Goal: Task Accomplishment & Management: Manage account settings

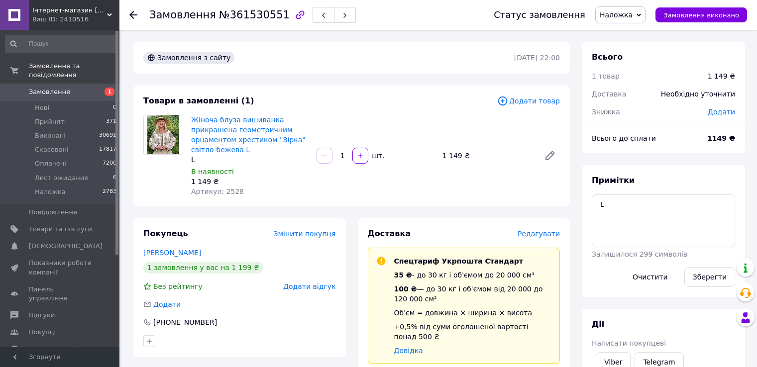
scroll to position [249, 0]
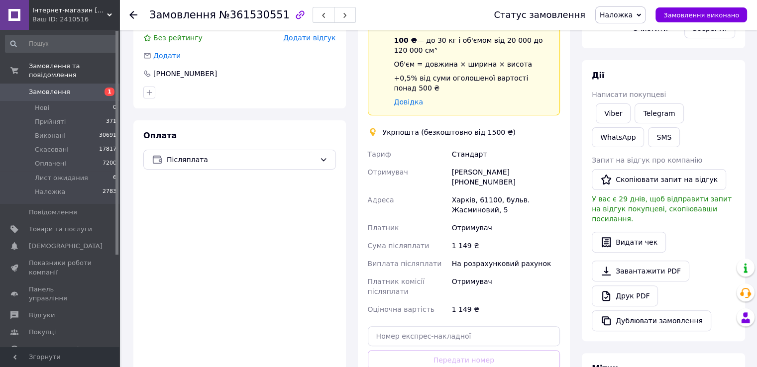
click at [65, 91] on link "Замовлення 1" at bounding box center [61, 92] width 122 height 17
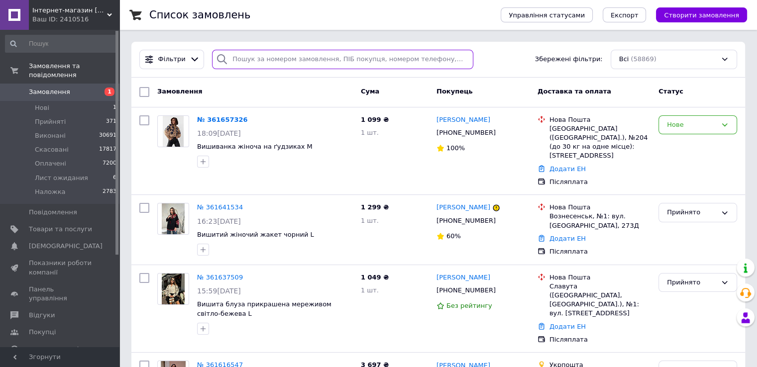
click at [260, 58] on input "search" at bounding box center [342, 59] width 261 height 19
paste input "380933792157"
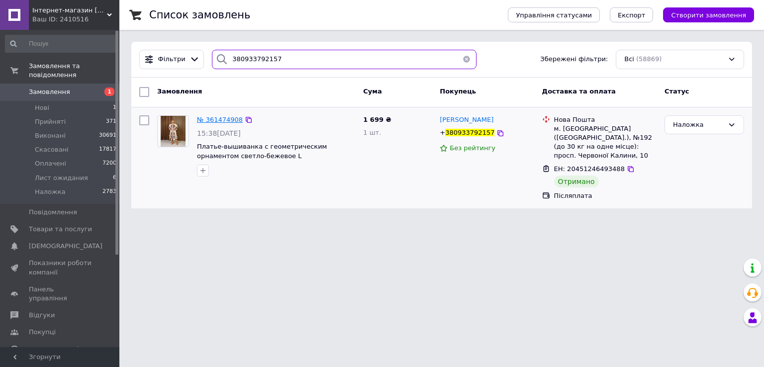
type input "380933792157"
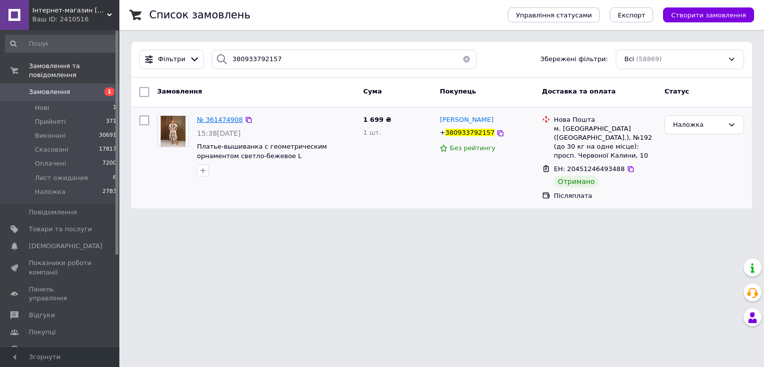
click at [230, 122] on span "№ 361474908" at bounding box center [220, 119] width 46 height 7
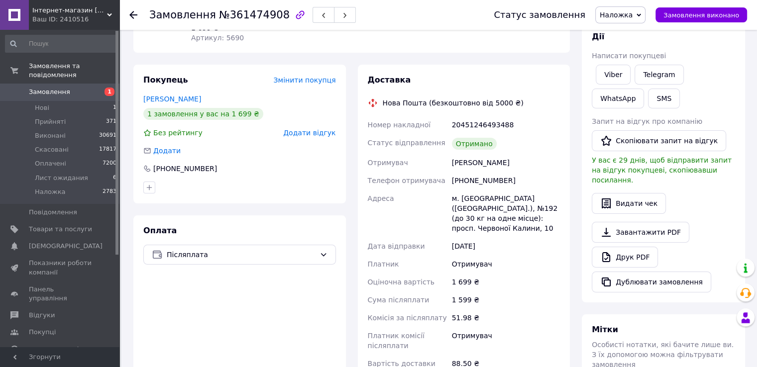
scroll to position [249, 0]
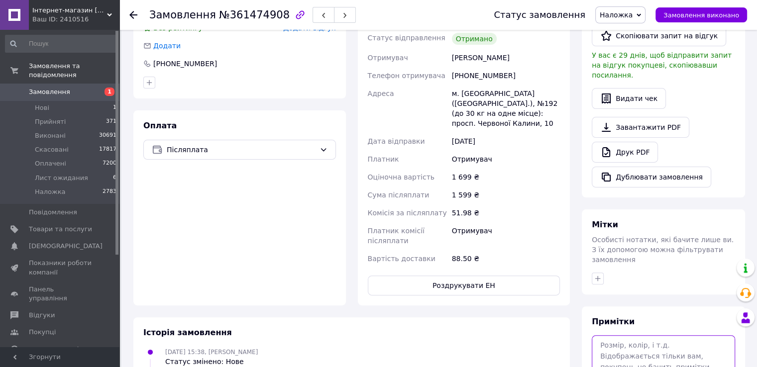
click at [619, 347] on textarea at bounding box center [662, 361] width 143 height 53
paste textarea "[URL][DOMAIN_NAME]"
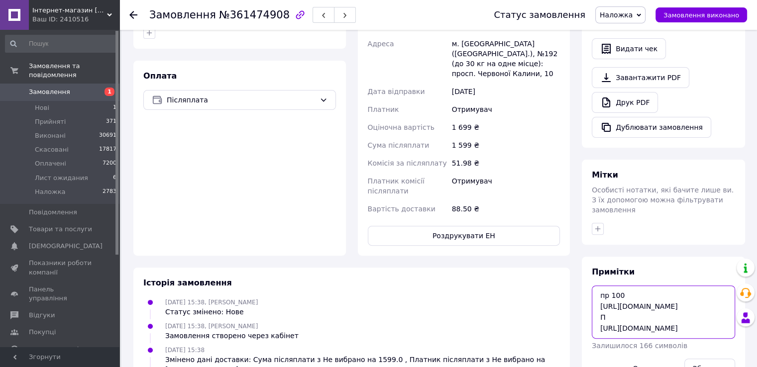
scroll to position [398, 0]
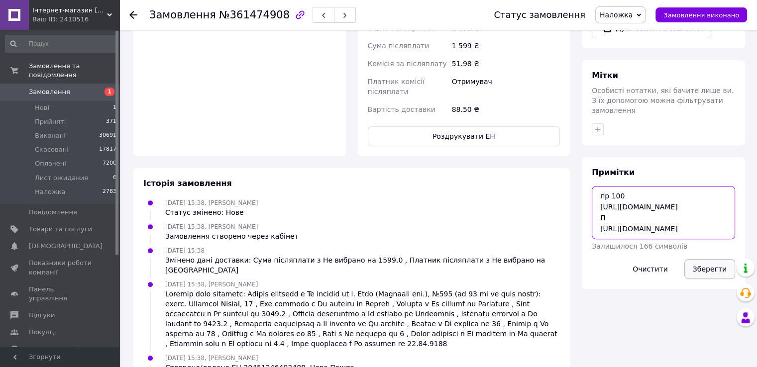
type textarea "пр 100 [URL][DOMAIN_NAME] П [URL][DOMAIN_NAME]"
click at [722, 259] on button "Зберегти" at bounding box center [709, 269] width 51 height 20
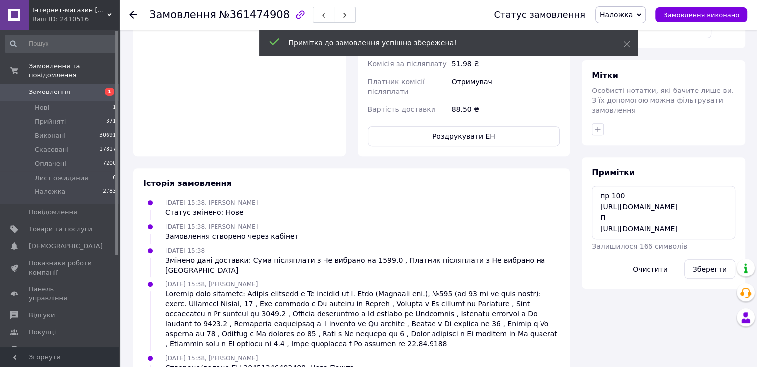
click at [627, 17] on span "Наложка" at bounding box center [615, 15] width 33 height 8
click at [632, 80] on li "Оплачено" at bounding box center [626, 79] width 63 height 15
click at [77, 88] on span "Замовлення" at bounding box center [60, 92] width 63 height 9
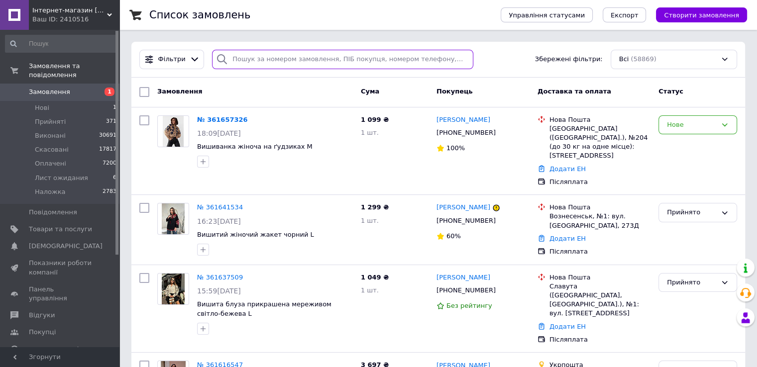
click at [307, 54] on input "search" at bounding box center [342, 59] width 261 height 19
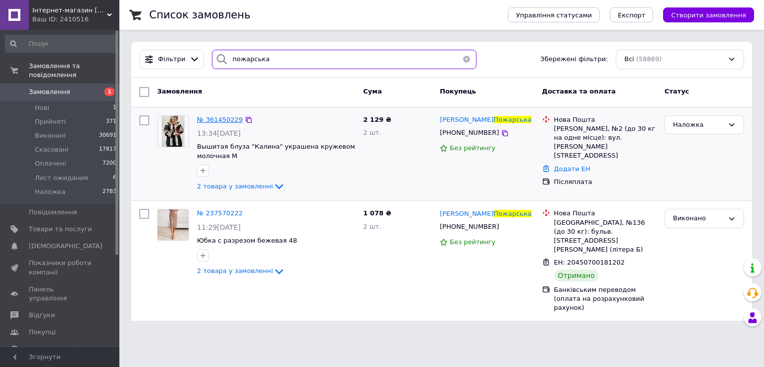
type input "пожарська"
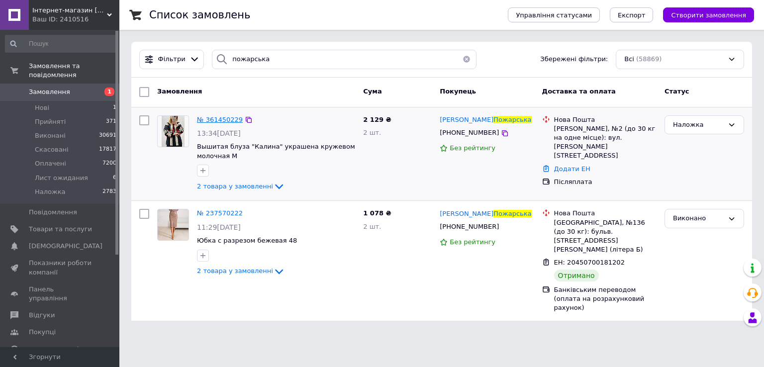
click at [223, 122] on span "№ 361450229" at bounding box center [220, 119] width 46 height 7
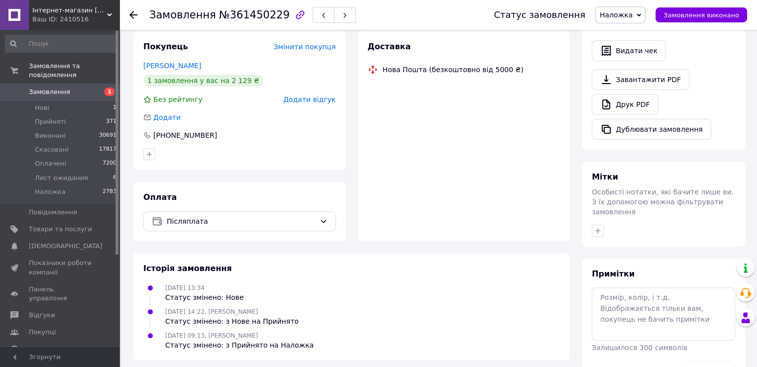
scroll to position [292, 0]
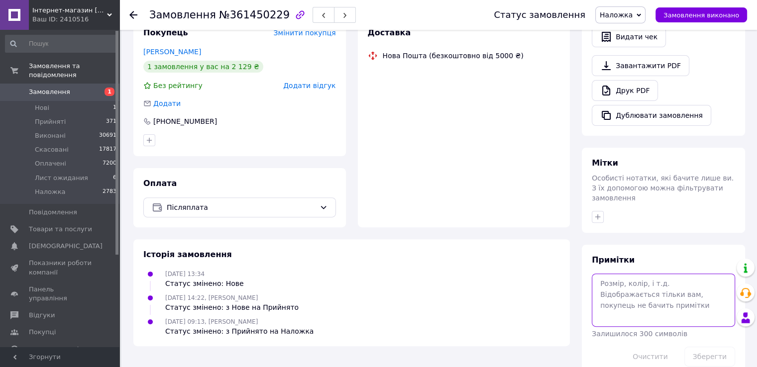
click at [649, 289] on textarea at bounding box center [662, 300] width 143 height 53
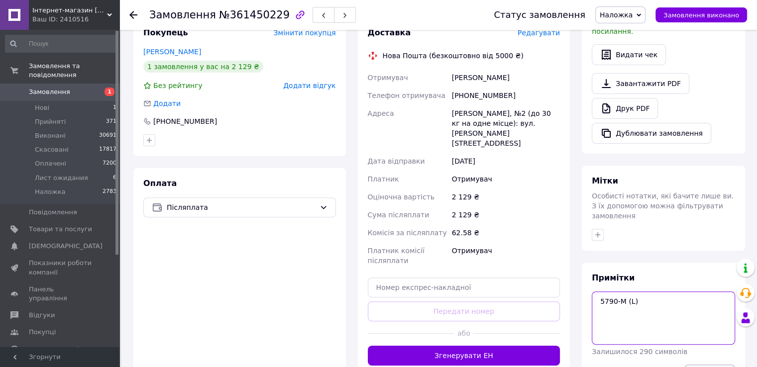
type textarea "5790-М (L)"
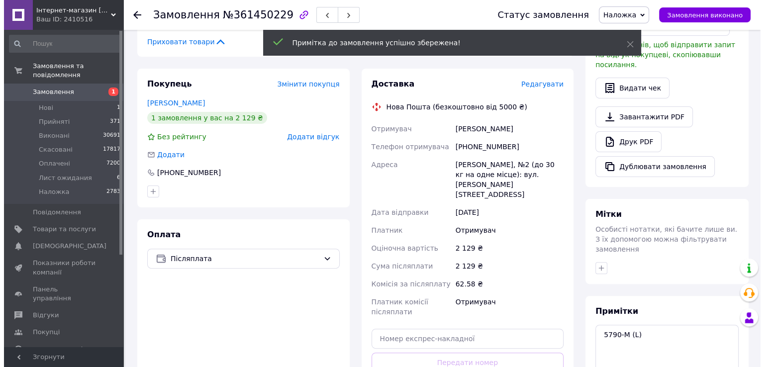
scroll to position [143, 0]
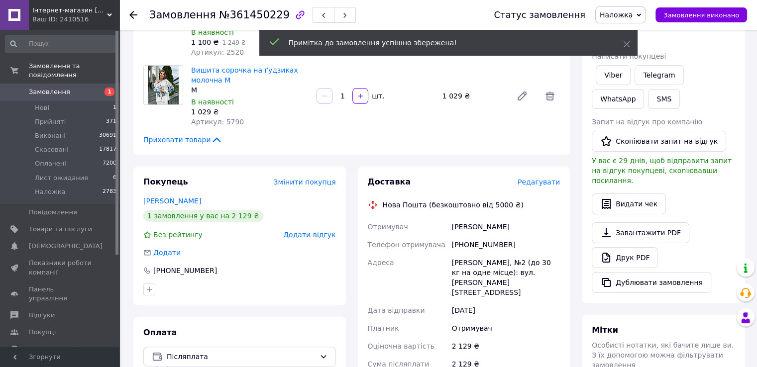
click at [544, 178] on span "Редагувати" at bounding box center [538, 182] width 42 height 8
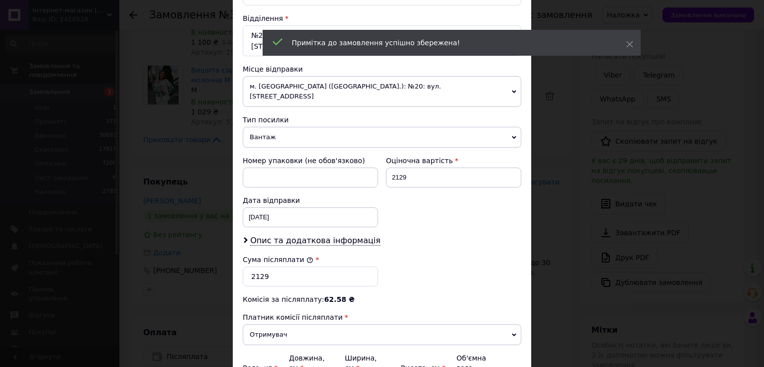
scroll to position [389, 0]
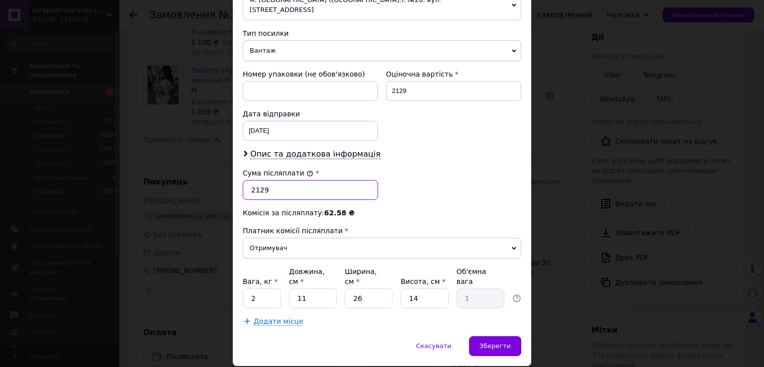
click at [257, 180] on input "2129" at bounding box center [310, 190] width 135 height 20
type input "2029"
click at [275, 149] on span "Опис та додаткова інформація" at bounding box center [315, 154] width 130 height 10
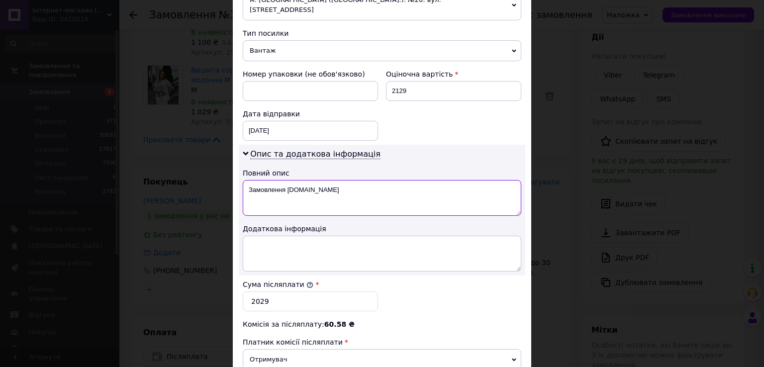
drag, startPoint x: 247, startPoint y: 170, endPoint x: 339, endPoint y: 178, distance: 92.4
click at [339, 180] on textarea "Замовлення [DOMAIN_NAME]" at bounding box center [382, 198] width 279 height 36
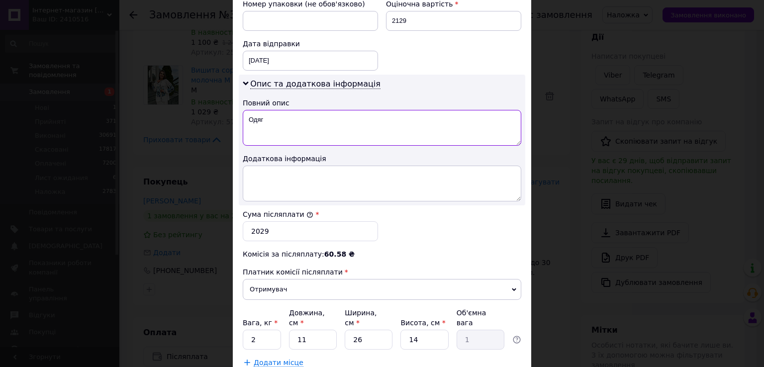
scroll to position [500, 0]
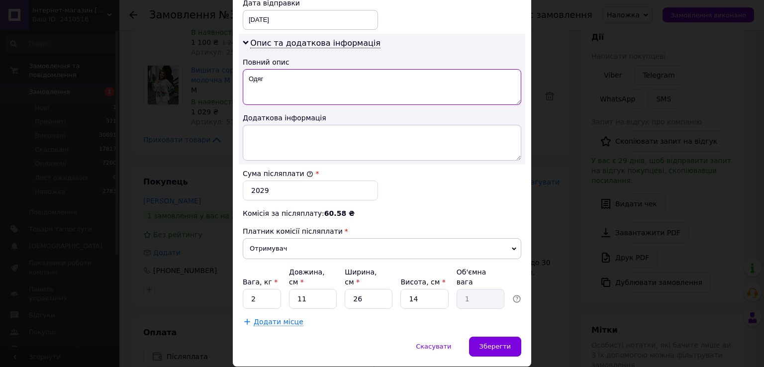
type textarea "Одяг"
click at [264, 289] on input "2" at bounding box center [262, 299] width 38 height 20
type input "1"
type input "3"
type input "0.27"
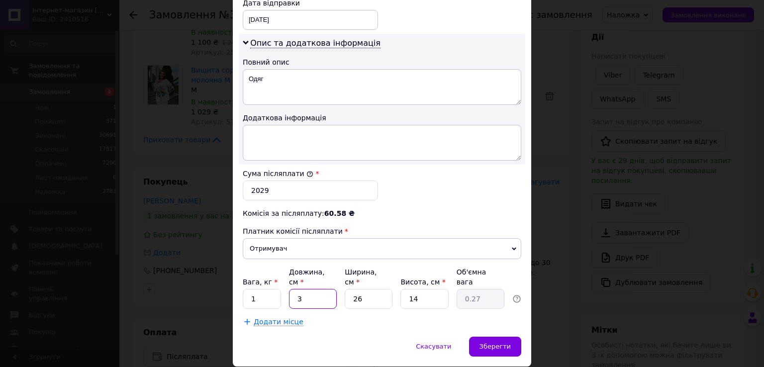
type input "32"
type input "2.91"
type input "32"
type input "2"
type input "0.22"
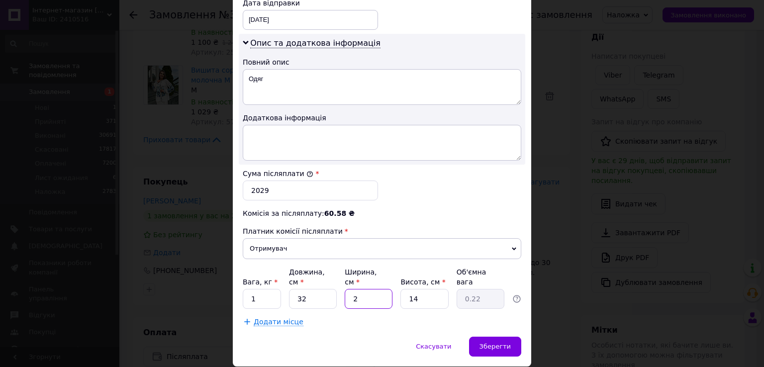
type input "25"
type input "2.8"
type input "25"
type input "5"
type input "1"
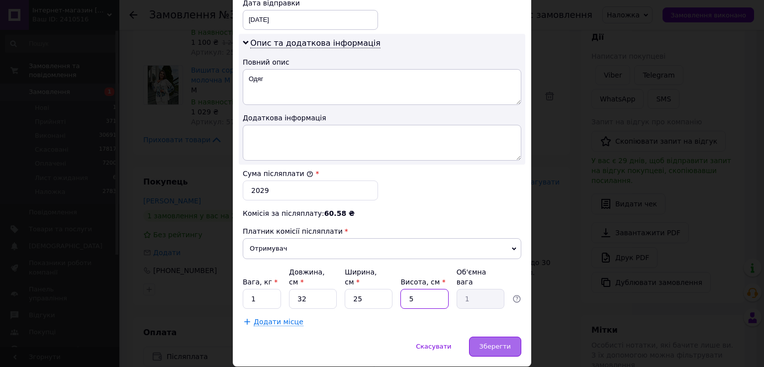
type input "5"
click at [506, 343] on span "Зберегти" at bounding box center [495, 346] width 31 height 7
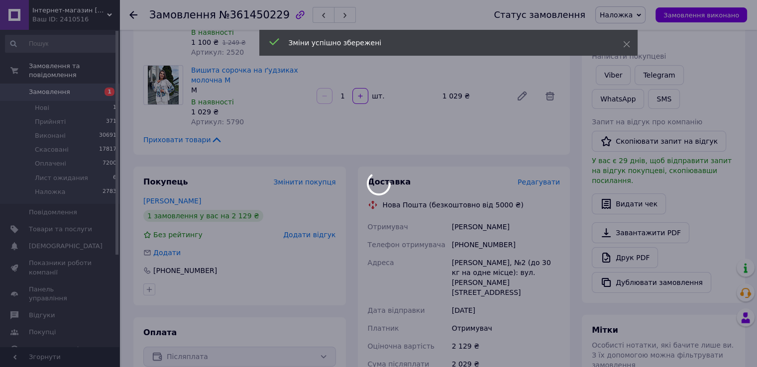
scroll to position [392, 0]
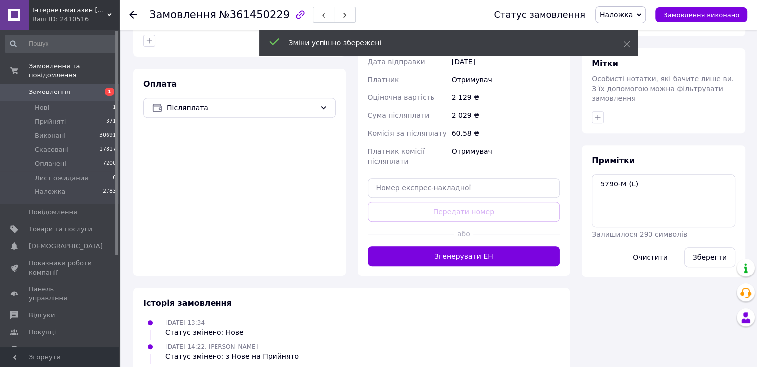
click at [485, 246] on button "Згенерувати ЕН" at bounding box center [464, 256] width 193 height 20
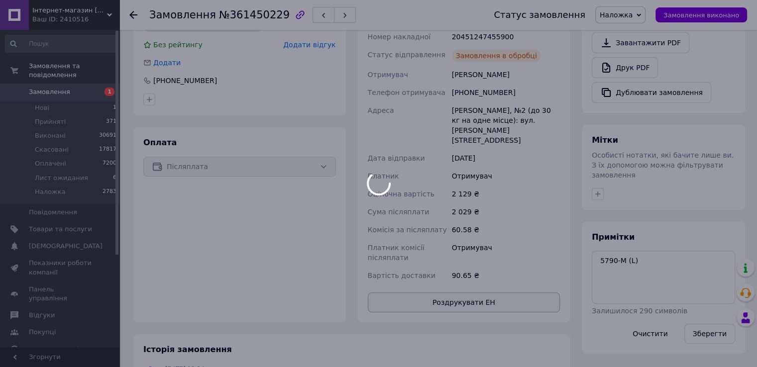
scroll to position [243, 0]
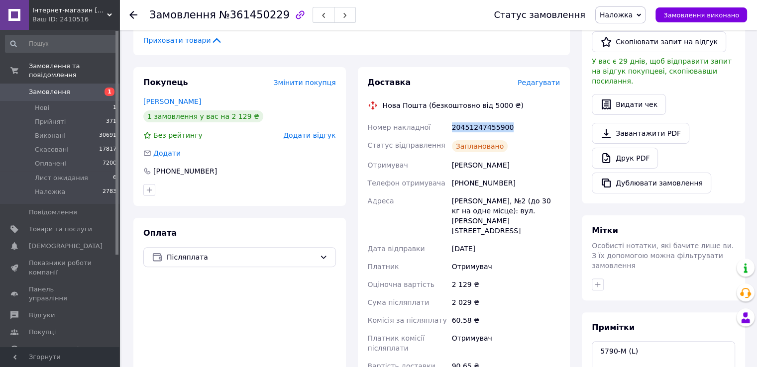
drag, startPoint x: 522, startPoint y: 120, endPoint x: 452, endPoint y: 119, distance: 69.6
click at [452, 119] on div "20451247455900" at bounding box center [506, 127] width 112 height 18
copy div "20451247455900"
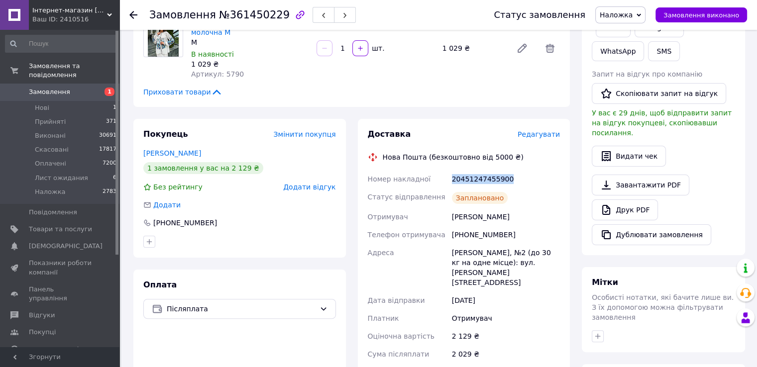
scroll to position [143, 0]
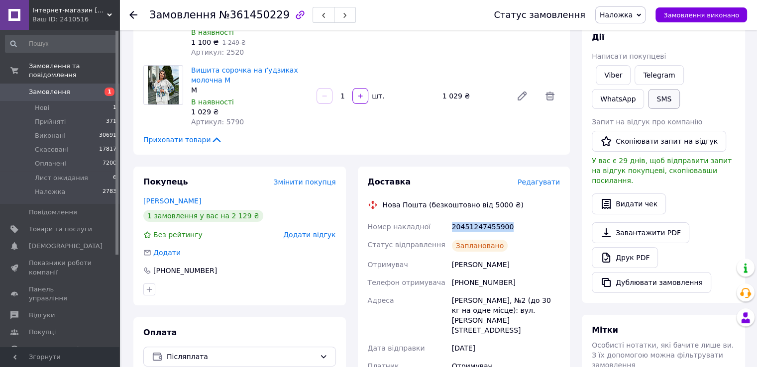
click at [648, 100] on button "SMS" at bounding box center [664, 99] width 32 height 20
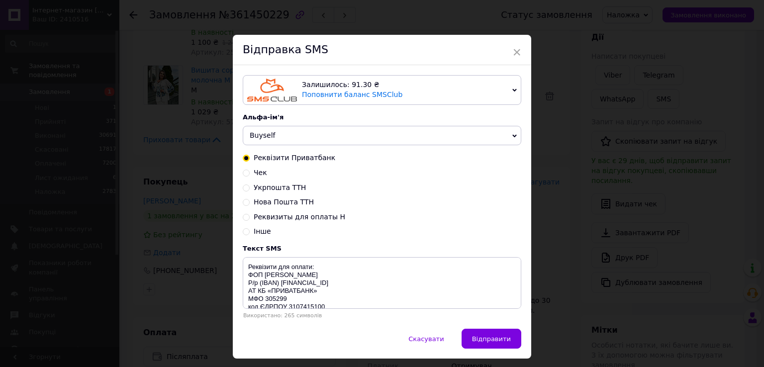
click at [288, 200] on span "Нова Пошта ТТН" at bounding box center [284, 202] width 60 height 8
click at [250, 200] on input "Нова Пошта ТТН" at bounding box center [246, 201] width 7 height 7
radio input "true"
radio input "false"
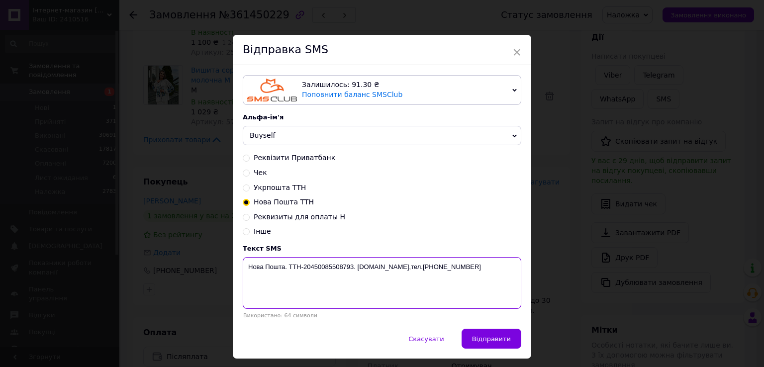
drag, startPoint x: 352, startPoint y: 267, endPoint x: 303, endPoint y: 269, distance: 49.3
click at [303, 269] on textarea "Нова Пошта. ТТН-20450085508793. [DOMAIN_NAME],тел.[PHONE_NUMBER]" at bounding box center [382, 283] width 279 height 52
paste textarea "1247455900"
type textarea "Нова Пошта. ТТН-20451247455900. [DOMAIN_NAME],тел.[PHONE_NUMBER]"
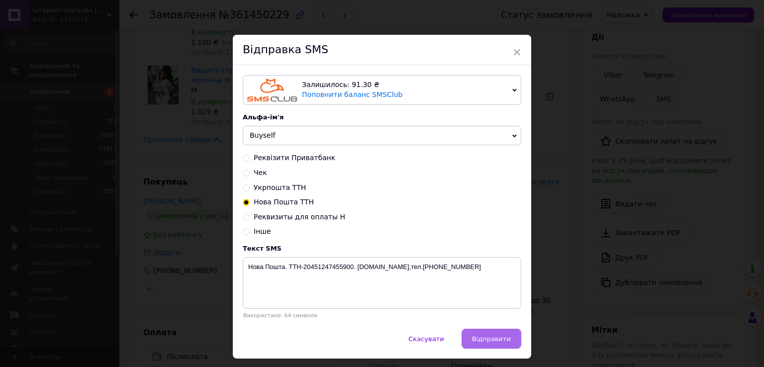
click at [499, 342] on span "Відправити" at bounding box center [491, 338] width 39 height 7
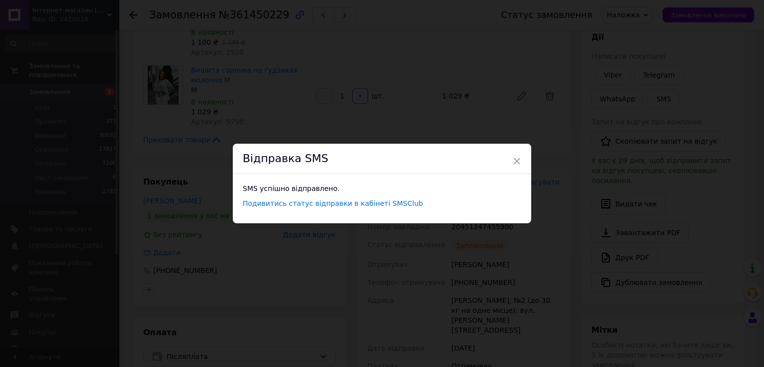
click at [499, 342] on div "× Відправка SMS SMS успішно відправлено. Подивитись статус відправки в кабінеті…" at bounding box center [382, 183] width 764 height 367
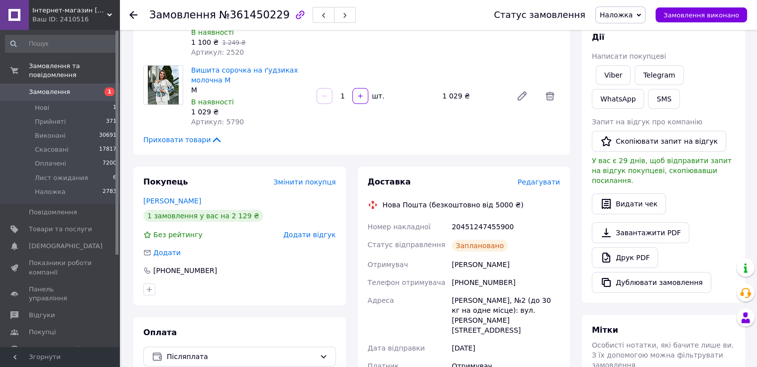
click at [53, 88] on span "Замовлення" at bounding box center [49, 92] width 41 height 9
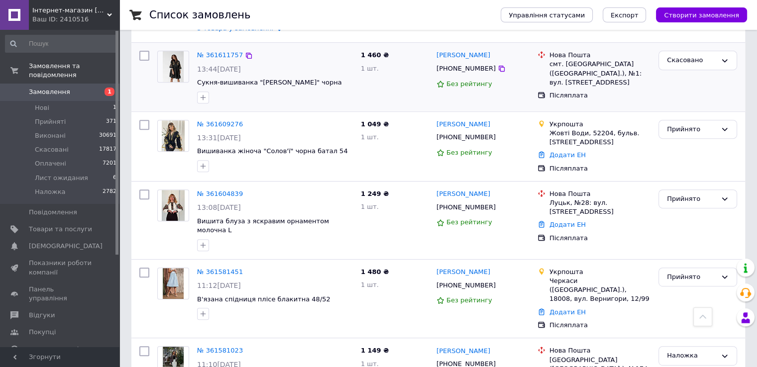
scroll to position [398, 0]
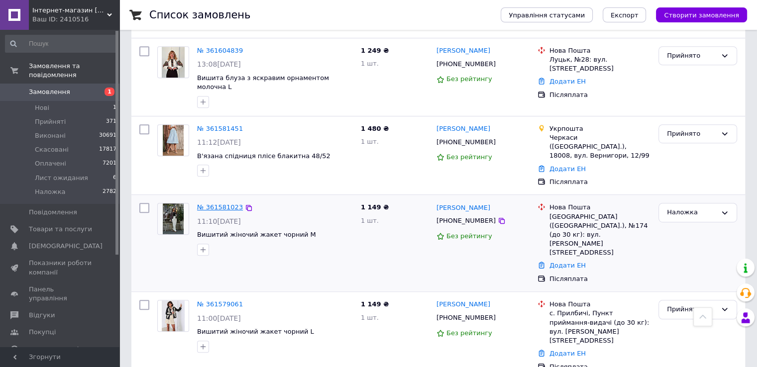
click at [205, 203] on link "№ 361581023" at bounding box center [220, 206] width 46 height 7
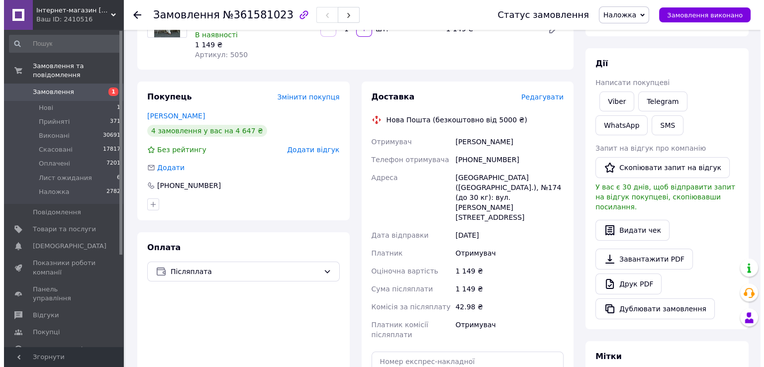
scroll to position [111, 0]
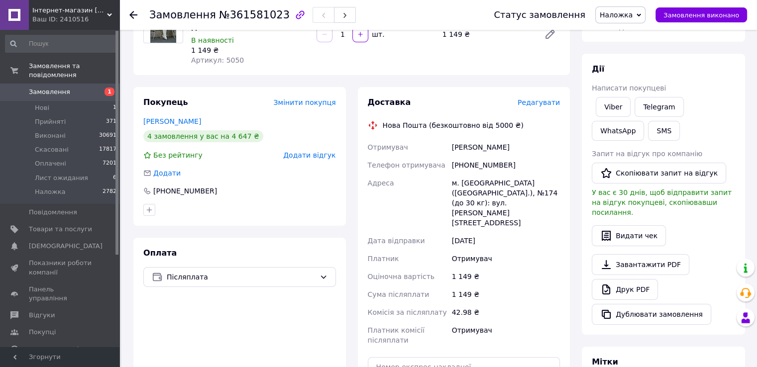
click at [541, 98] on span "Редагувати" at bounding box center [538, 102] width 42 height 8
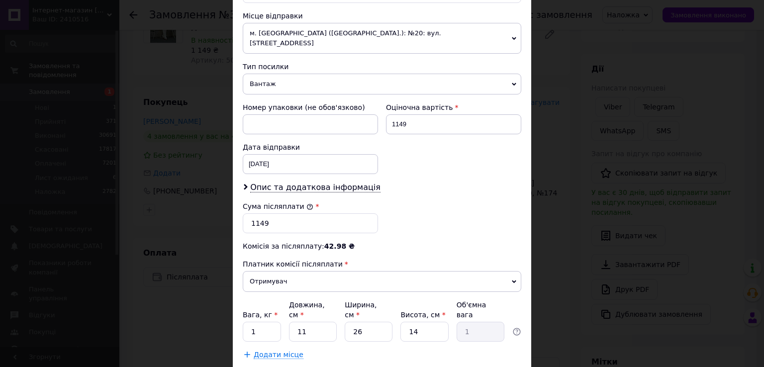
scroll to position [389, 0]
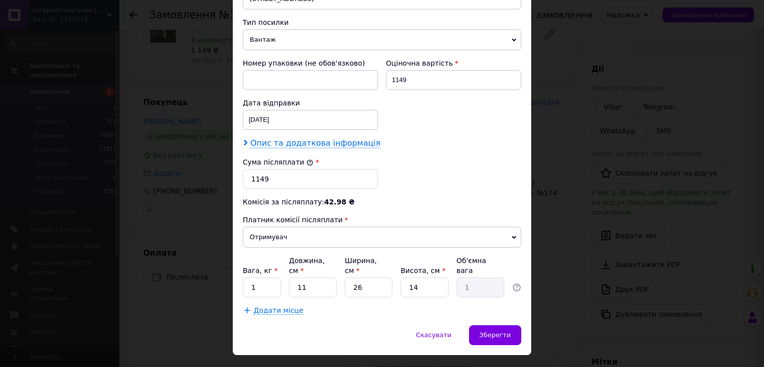
click at [283, 138] on span "Опис та додаткова інформація" at bounding box center [315, 143] width 130 height 10
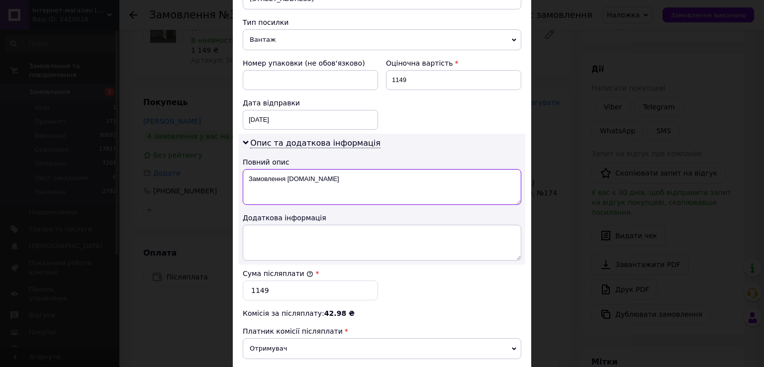
drag, startPoint x: 243, startPoint y: 164, endPoint x: 384, endPoint y: 176, distance: 141.8
click at [384, 176] on textarea "Замовлення [DOMAIN_NAME]" at bounding box center [382, 187] width 279 height 36
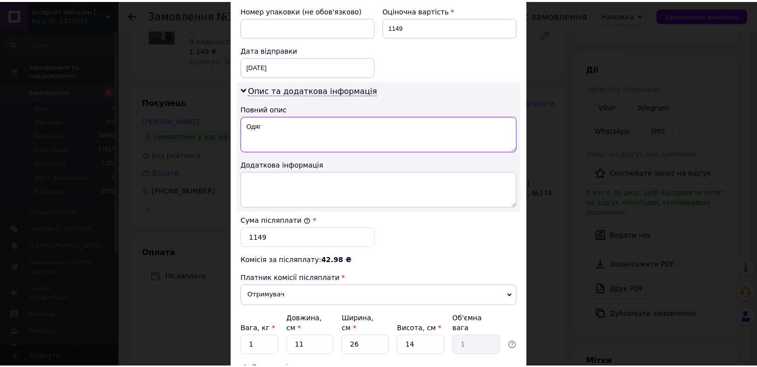
scroll to position [500, 0]
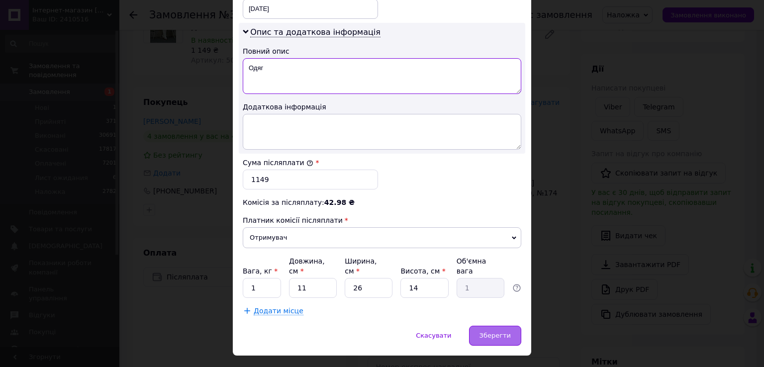
type textarea "Одяг"
click at [510, 326] on div "Зберегти" at bounding box center [495, 336] width 52 height 20
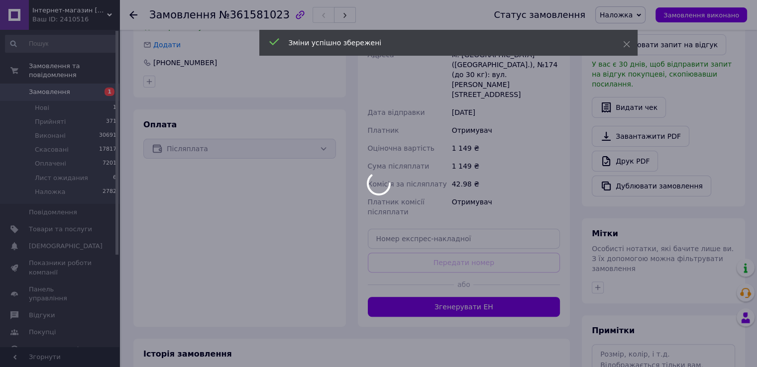
scroll to position [261, 0]
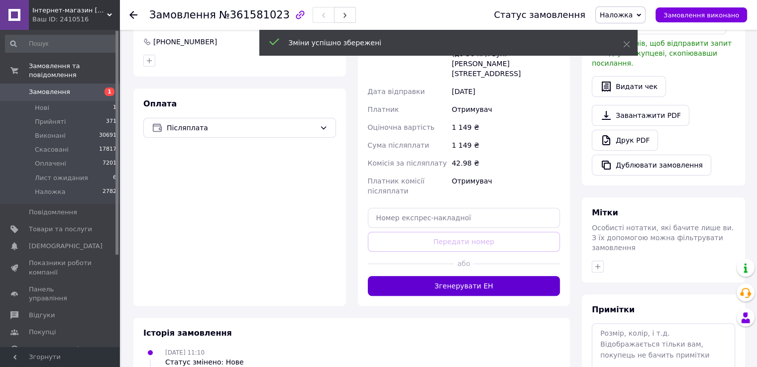
click at [474, 276] on button "Згенерувати ЕН" at bounding box center [464, 286] width 193 height 20
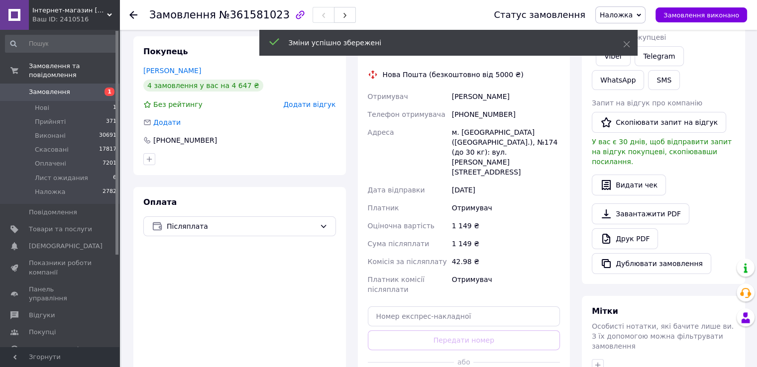
scroll to position [62, 0]
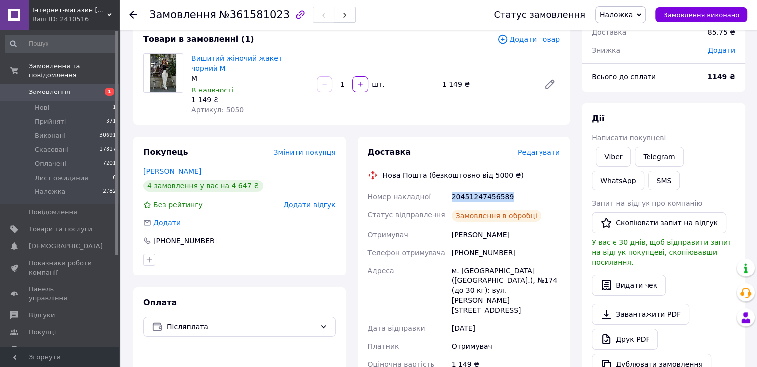
drag, startPoint x: 513, startPoint y: 186, endPoint x: 451, endPoint y: 190, distance: 62.8
click at [451, 190] on div "20451247456589" at bounding box center [506, 197] width 112 height 18
copy div "20451247456589"
click at [648, 178] on button "SMS" at bounding box center [664, 181] width 32 height 20
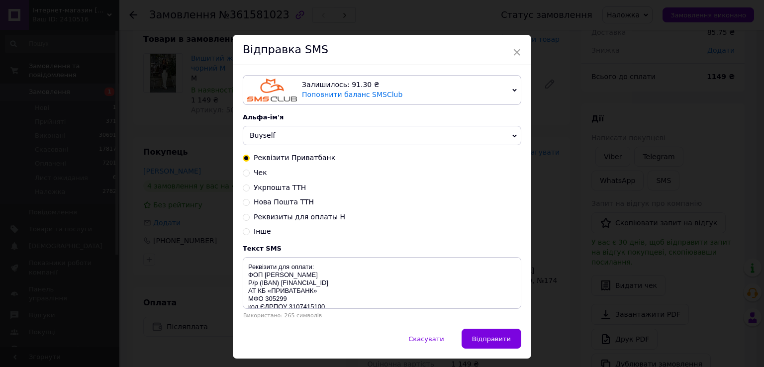
click at [292, 202] on span "Нова Пошта ТТН" at bounding box center [284, 202] width 60 height 8
click at [250, 202] on input "Нова Пошта ТТН" at bounding box center [246, 201] width 7 height 7
radio input "true"
radio input "false"
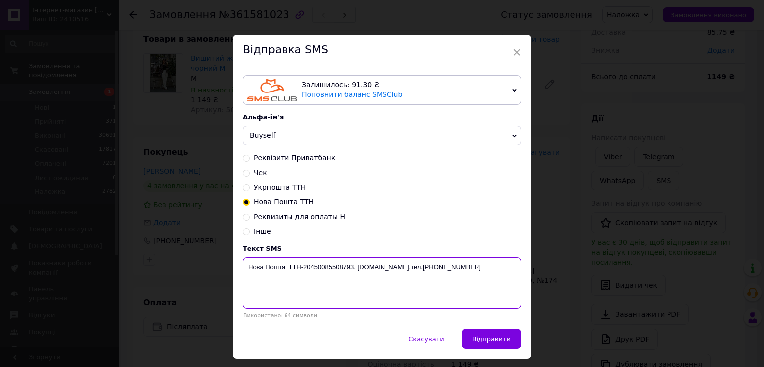
drag, startPoint x: 352, startPoint y: 266, endPoint x: 303, endPoint y: 269, distance: 48.3
click at [303, 269] on textarea "Нова Пошта. ТТН-20450085508793. [DOMAIN_NAME],тел.[PHONE_NUMBER]" at bounding box center [382, 283] width 279 height 52
paste textarea "1247456589"
type textarea "Нова Пошта. ТТН-20451247456589. [DOMAIN_NAME],тел.[PHONE_NUMBER]"
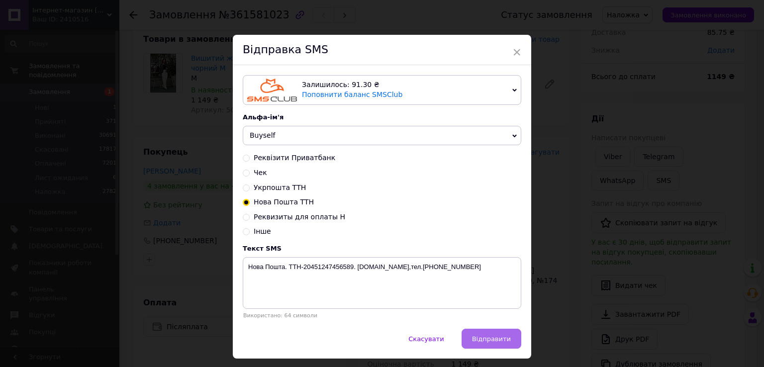
click at [495, 340] on span "Відправити" at bounding box center [491, 338] width 39 height 7
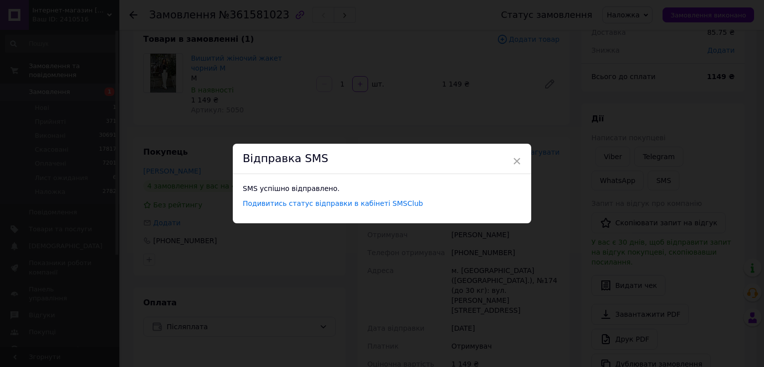
click at [568, 179] on div "× Відправка SMS SMS успішно відправлено. Подивитись статус відправки в кабінеті…" at bounding box center [382, 183] width 764 height 367
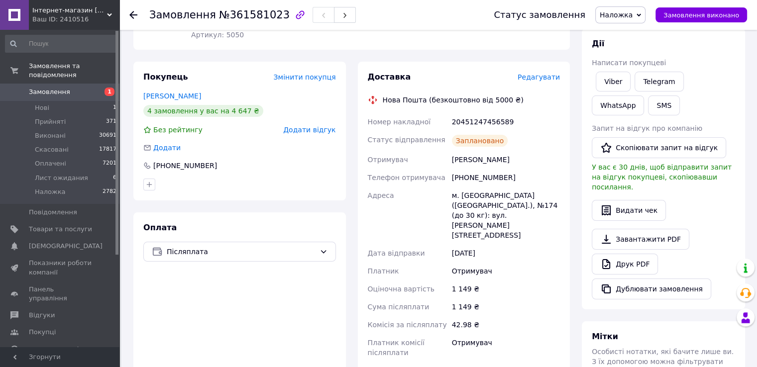
scroll to position [261, 0]
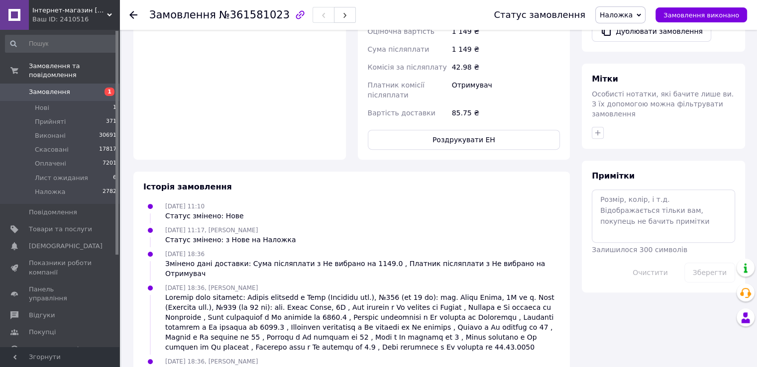
scroll to position [400, 0]
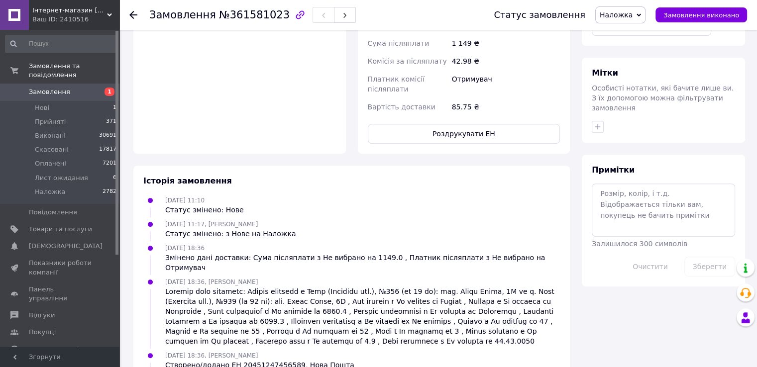
click at [327, 100] on div "Оплата Післяплата" at bounding box center [239, 51] width 212 height 205
click at [54, 190] on li "Наложка 2782" at bounding box center [61, 194] width 122 height 19
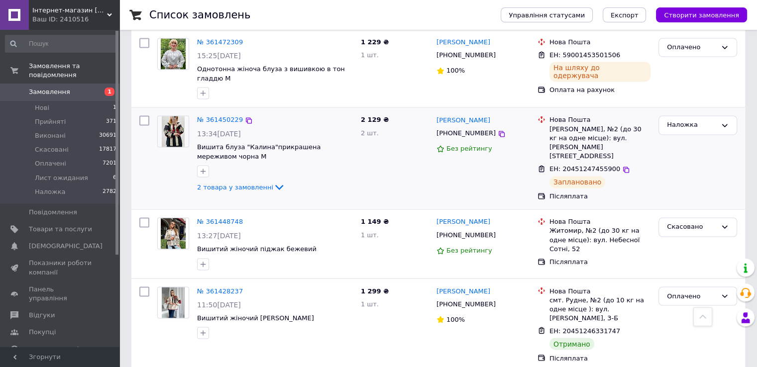
scroll to position [1642, 0]
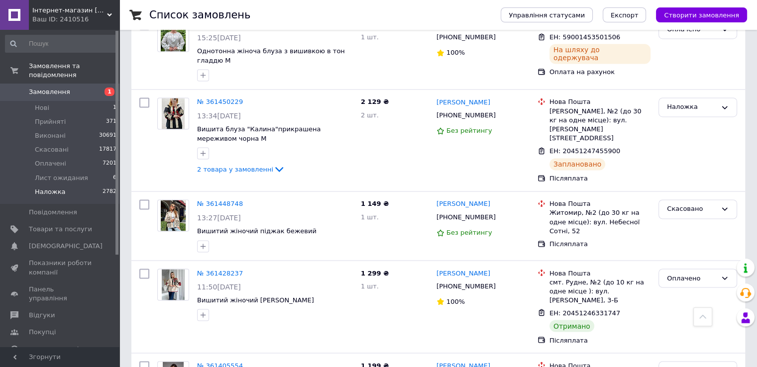
click at [80, 191] on li "Наложка 2782" at bounding box center [61, 194] width 122 height 19
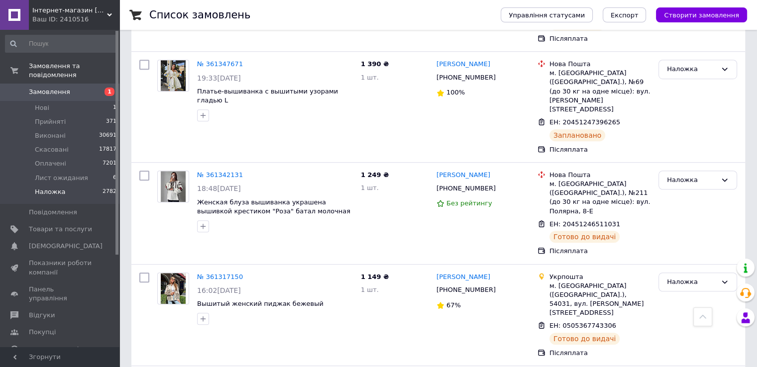
scroll to position [945, 0]
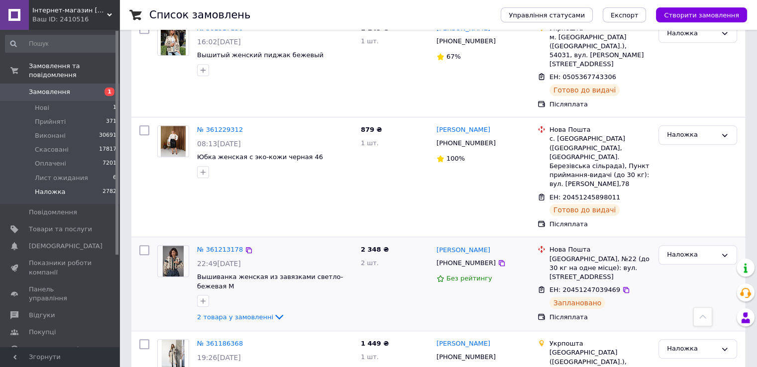
drag, startPoint x: 603, startPoint y: 170, endPoint x: 597, endPoint y: 172, distance: 6.2
drag, startPoint x: 597, startPoint y: 172, endPoint x: 36, endPoint y: 82, distance: 568.3
click at [36, 88] on span "Замовлення" at bounding box center [49, 92] width 41 height 9
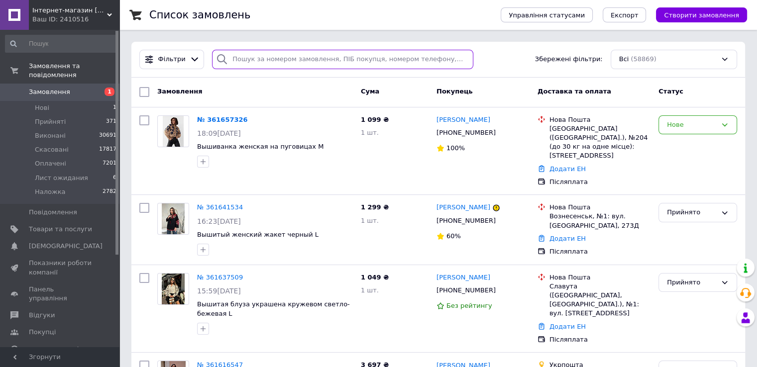
click at [292, 66] on input "search" at bounding box center [342, 59] width 261 height 19
type input "влад"
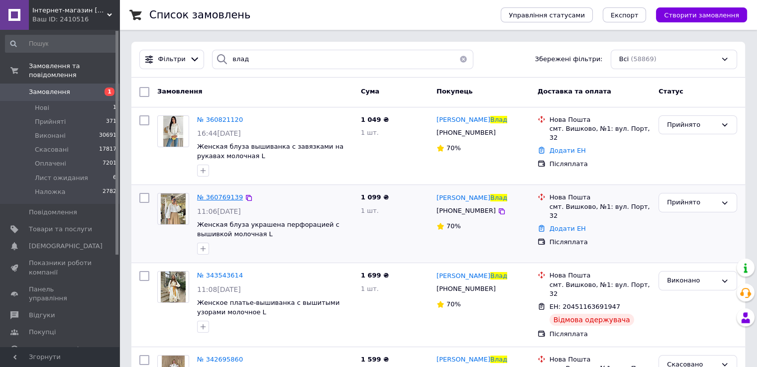
click at [217, 197] on span "№ 360769139" at bounding box center [220, 197] width 46 height 7
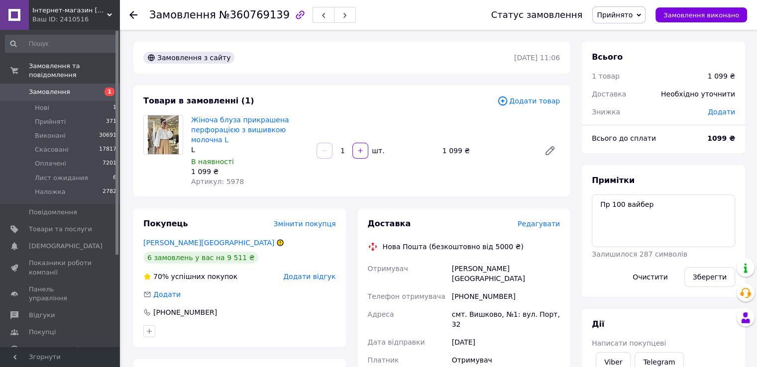
click at [551, 227] on span "Редагувати" at bounding box center [538, 224] width 42 height 8
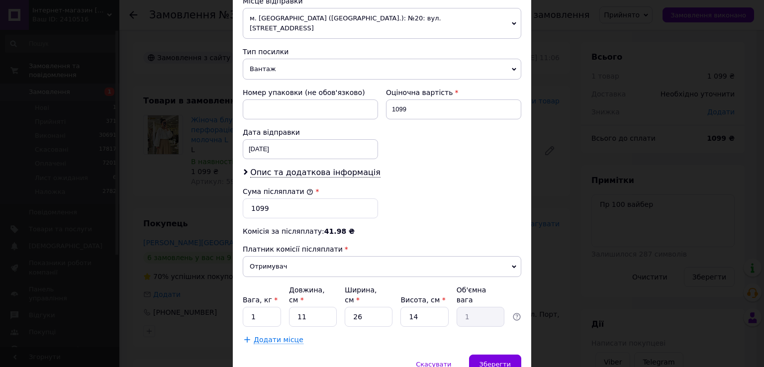
scroll to position [389, 0]
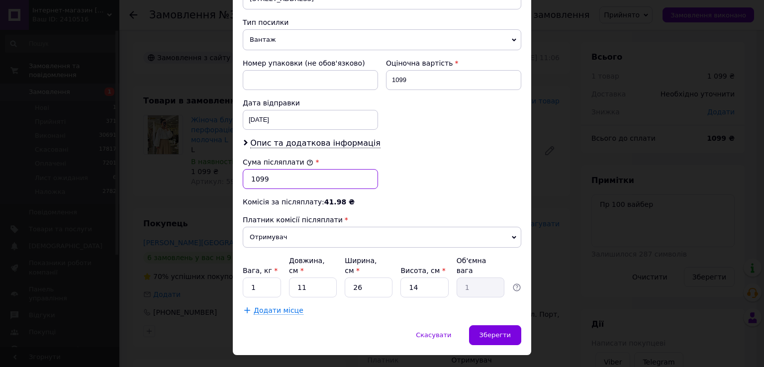
drag, startPoint x: 271, startPoint y: 168, endPoint x: 247, endPoint y: 169, distance: 23.9
click at [247, 169] on input "1099" at bounding box center [310, 179] width 135 height 20
type input "2148"
drag, startPoint x: 392, startPoint y: 72, endPoint x: 372, endPoint y: 71, distance: 19.9
click at [372, 71] on div "Номер упаковки (не обов'язково) Оціночна вартість 1099 Дата відправки 12.09.202…" at bounding box center [382, 94] width 287 height 80
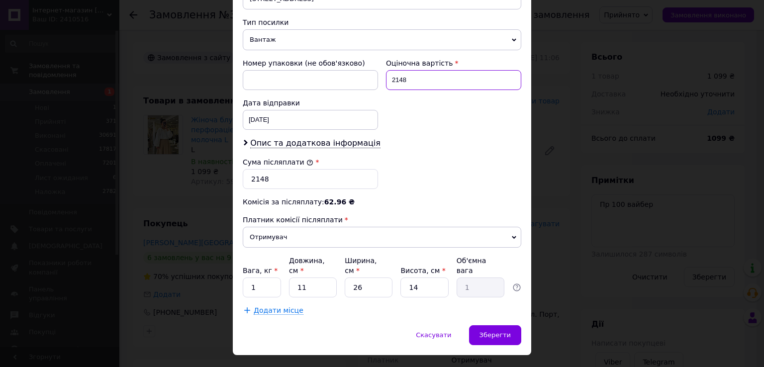
type input "2148"
click at [257, 169] on input "2148" at bounding box center [310, 179] width 135 height 20
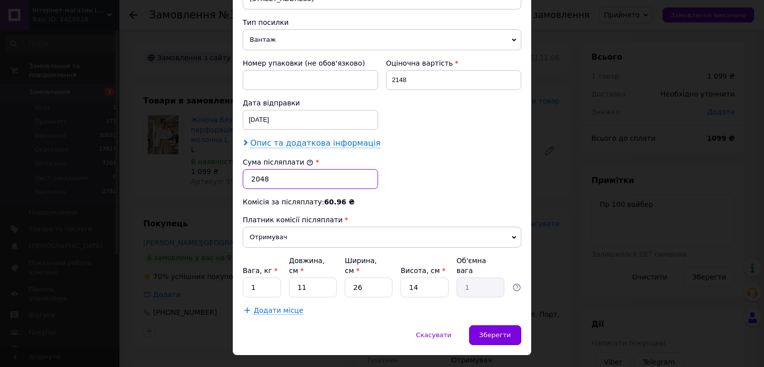
type input "2048"
click at [283, 138] on span "Опис та додаткова інформація" at bounding box center [315, 143] width 130 height 10
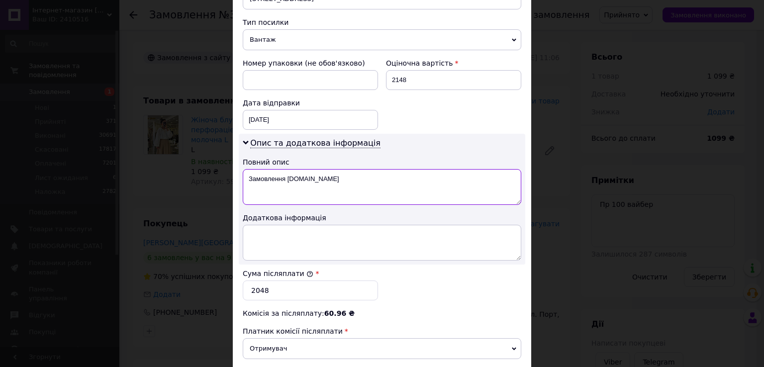
drag, startPoint x: 243, startPoint y: 169, endPoint x: 454, endPoint y: 160, distance: 210.6
click at [454, 169] on textarea "Замовлення [DOMAIN_NAME]" at bounding box center [382, 187] width 279 height 36
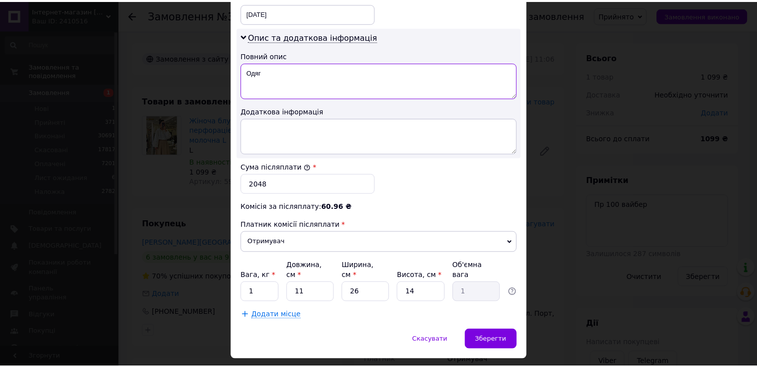
scroll to position [500, 0]
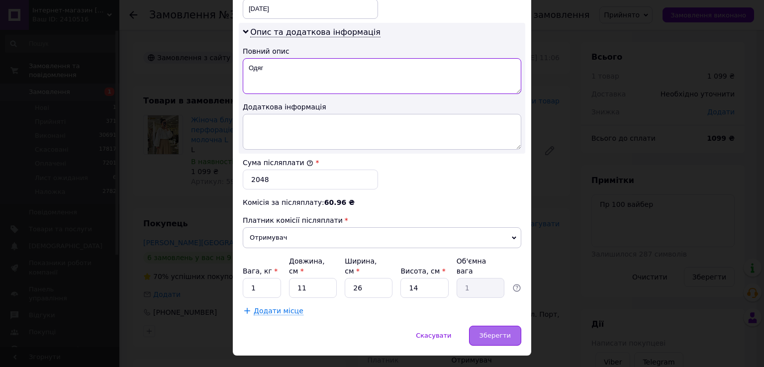
type textarea "Одяг"
click at [501, 332] on span "Зберегти" at bounding box center [495, 335] width 31 height 7
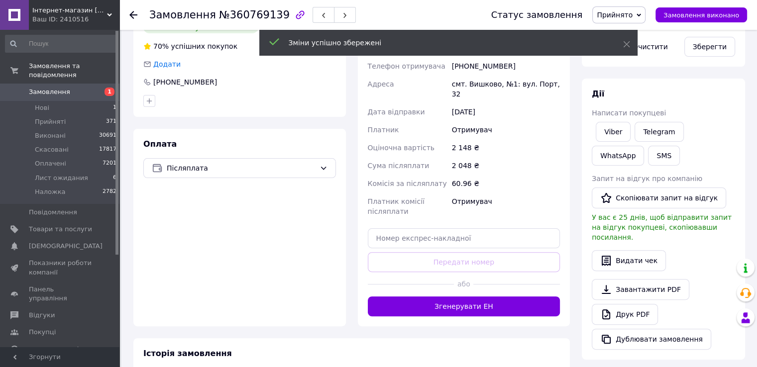
scroll to position [249, 0]
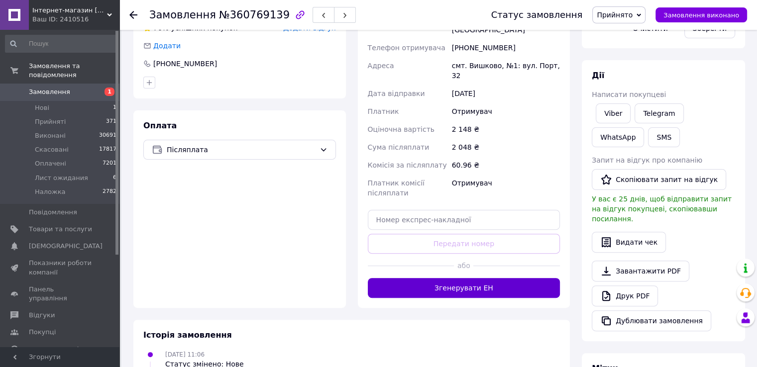
click at [466, 278] on button "Згенерувати ЕН" at bounding box center [464, 288] width 193 height 20
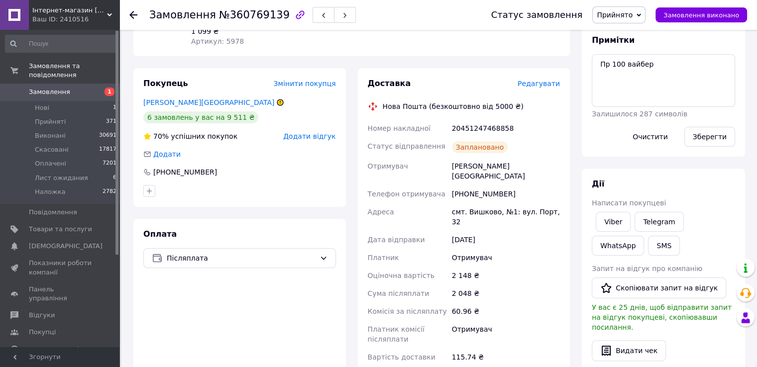
scroll to position [99, 0]
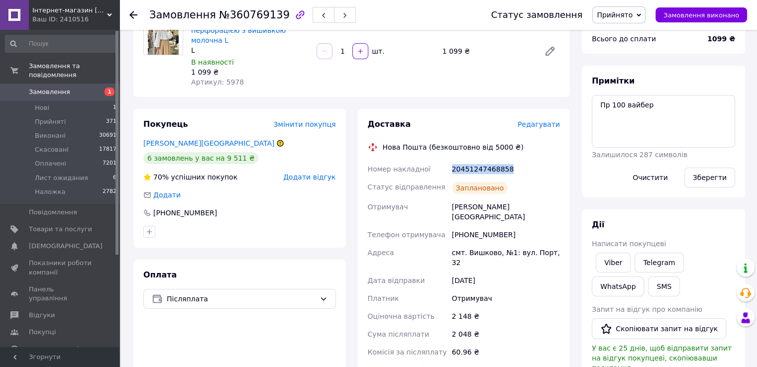
drag, startPoint x: 526, startPoint y: 166, endPoint x: 452, endPoint y: 168, distance: 74.1
click at [452, 168] on div "20451247468858" at bounding box center [506, 169] width 112 height 18
copy div "20451247468858"
click at [648, 286] on button "SMS" at bounding box center [664, 287] width 32 height 20
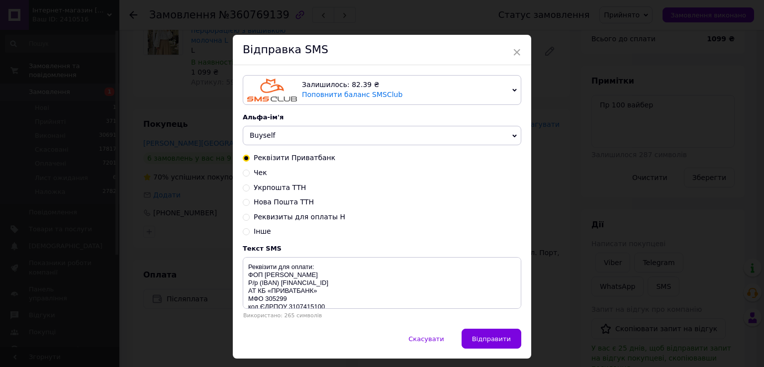
click at [269, 203] on span "Нова Пошта ТТН" at bounding box center [284, 202] width 60 height 8
click at [250, 203] on input "Нова Пошта ТТН" at bounding box center [246, 201] width 7 height 7
radio input "true"
radio input "false"
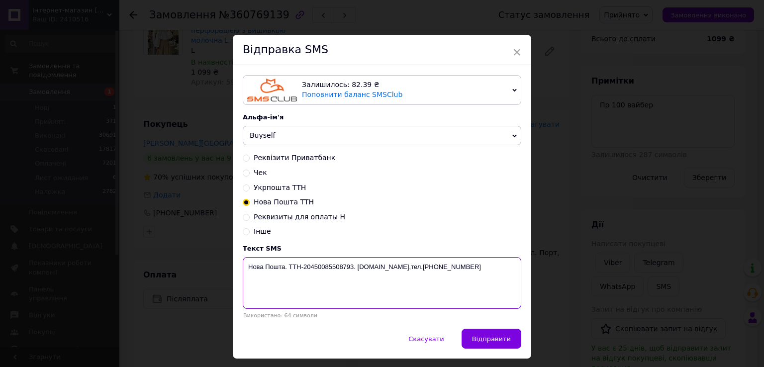
click at [338, 268] on textarea "Нова Пошта. ТТН-20450085508793. [DOMAIN_NAME],тел.[PHONE_NUMBER]" at bounding box center [382, 283] width 279 height 52
paste textarea "1247468858"
type textarea "Нова Пошта. ТТН-20451247468858. Buyself.com.ua,тел.+380673396131"
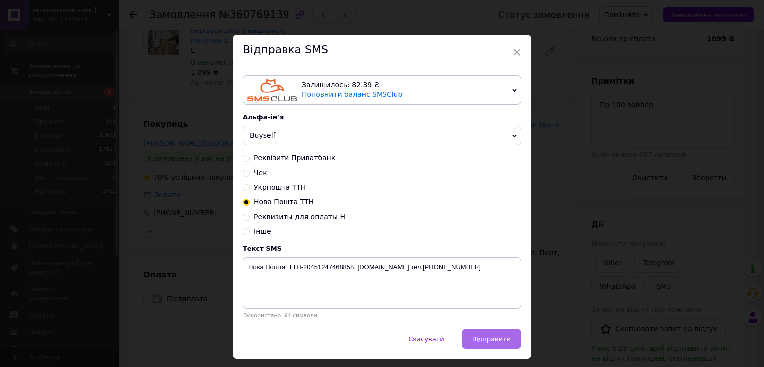
click at [479, 340] on span "Відправити" at bounding box center [491, 338] width 39 height 7
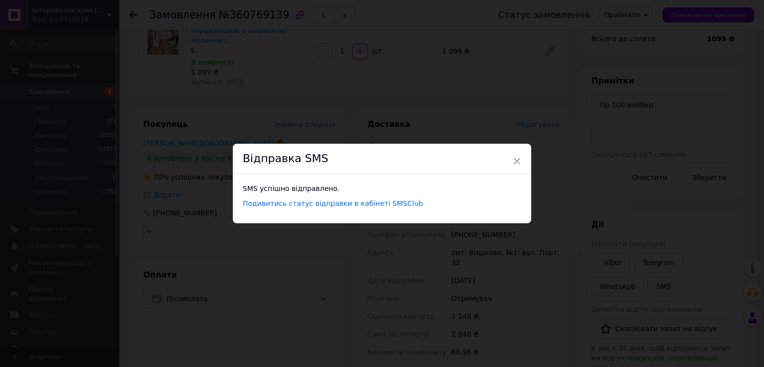
click at [505, 303] on div "× Відправка SMS SMS успішно відправлено. Подивитись статус відправки в кабінеті…" at bounding box center [382, 183] width 764 height 367
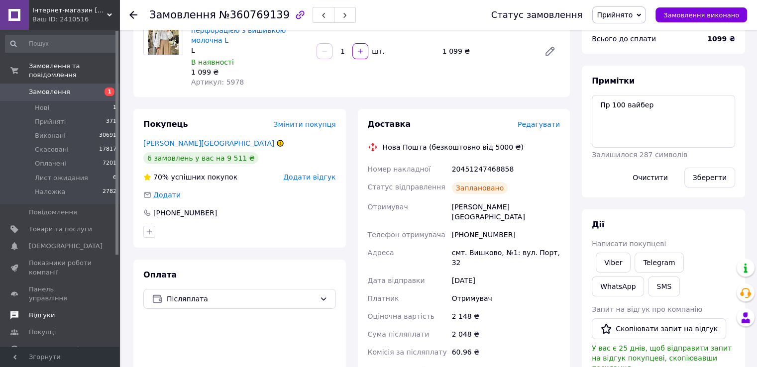
click at [40, 311] on span "Відгуки" at bounding box center [42, 315] width 26 height 9
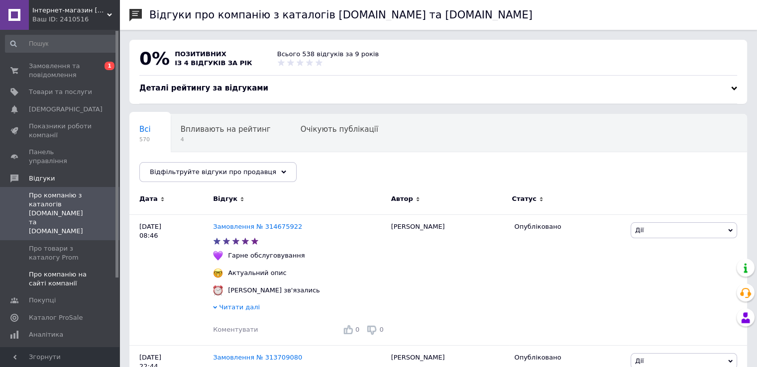
click at [30, 270] on span "Про компанію на сайті компанії" at bounding box center [60, 279] width 63 height 18
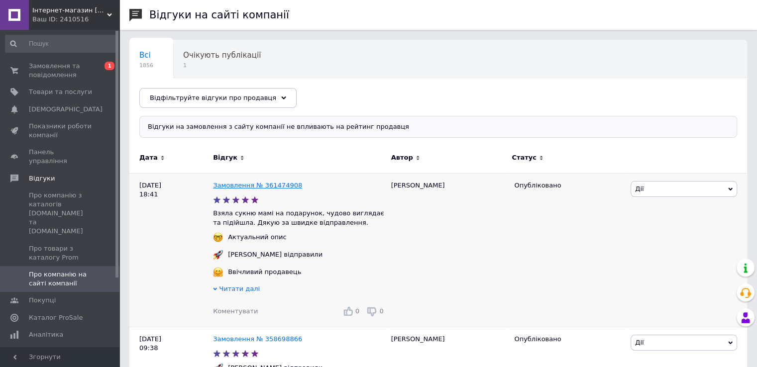
click at [253, 184] on link "Замовлення № 361474908" at bounding box center [257, 185] width 89 height 7
